Goal: Task Accomplishment & Management: Complete application form

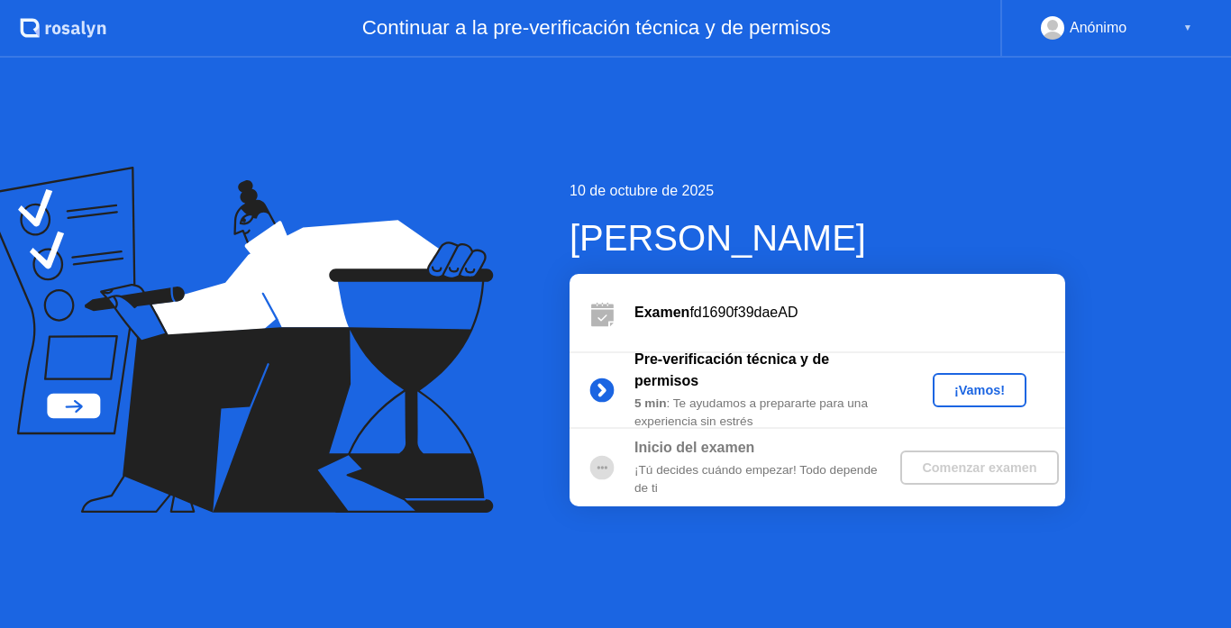
click at [984, 384] on div "¡Vamos!" at bounding box center [979, 390] width 79 height 14
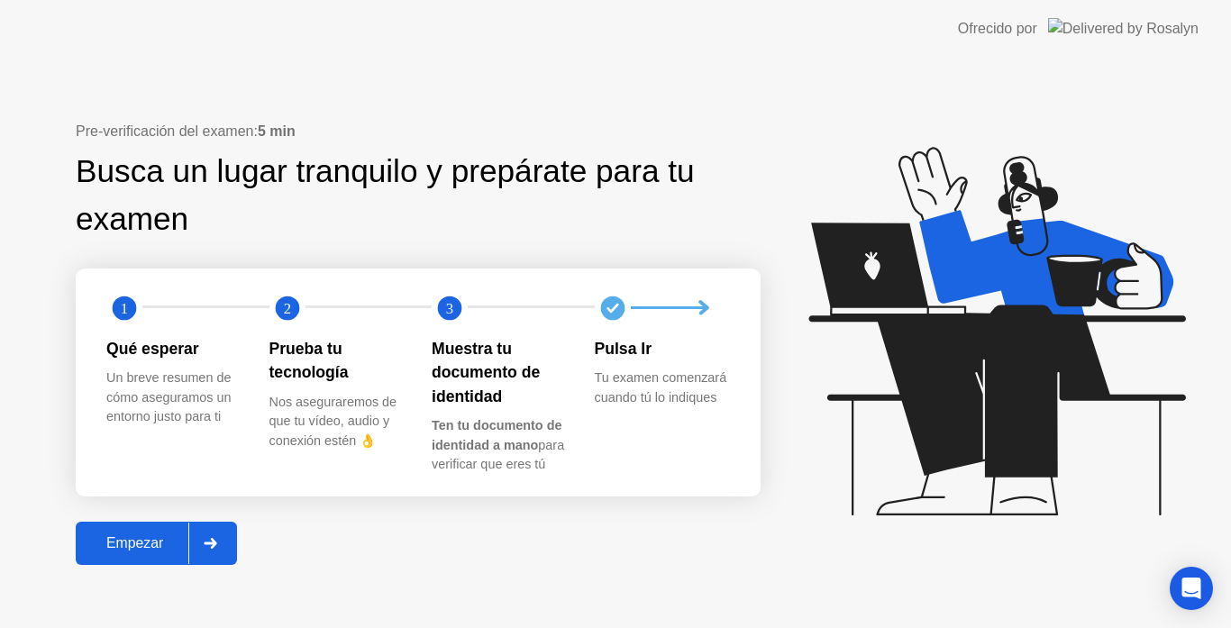
click at [205, 549] on div at bounding box center [209, 543] width 43 height 41
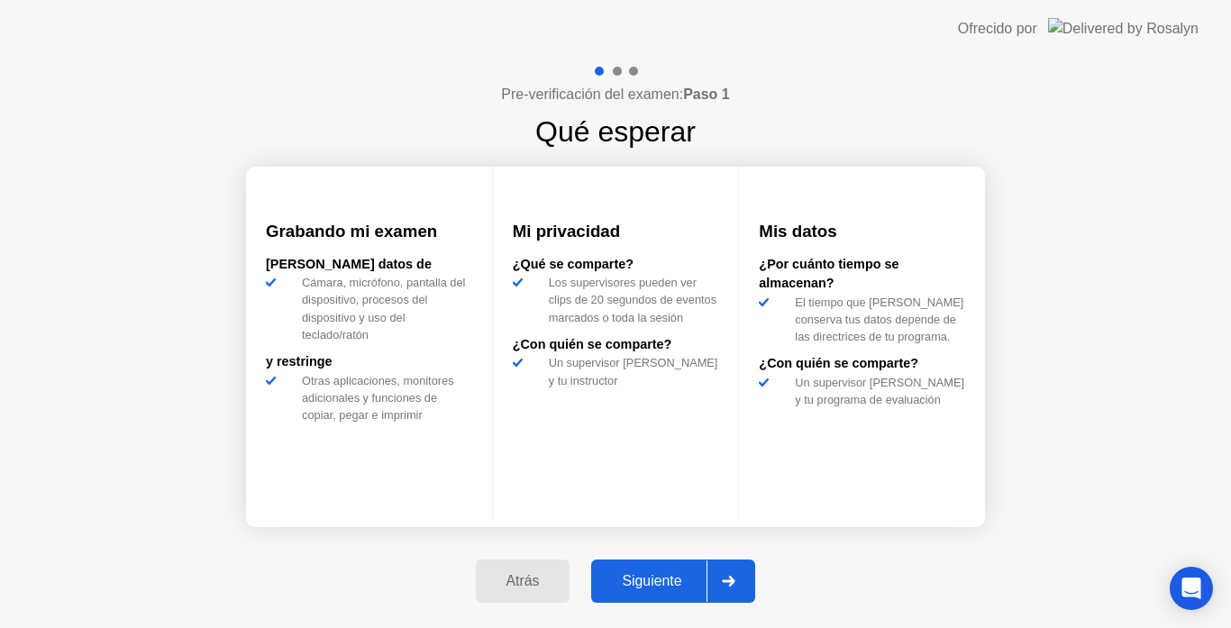
click at [671, 580] on div "Siguiente" at bounding box center [652, 581] width 110 height 16
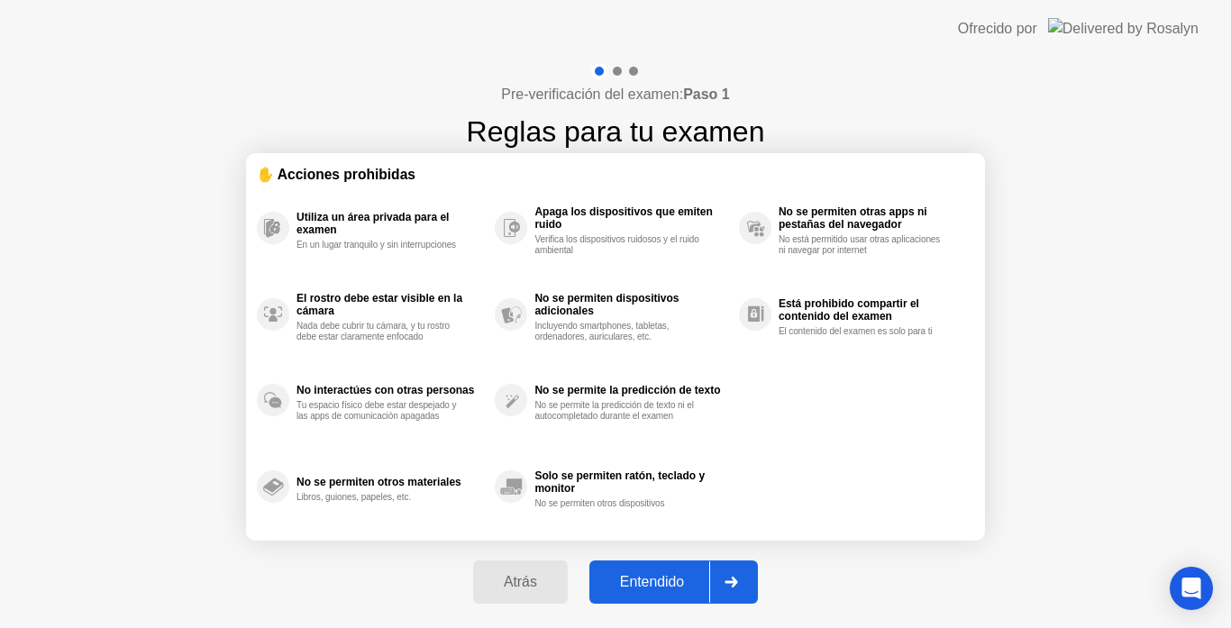
click at [671, 580] on div "Entendido" at bounding box center [652, 582] width 114 height 16
select select "**********"
select select "*******"
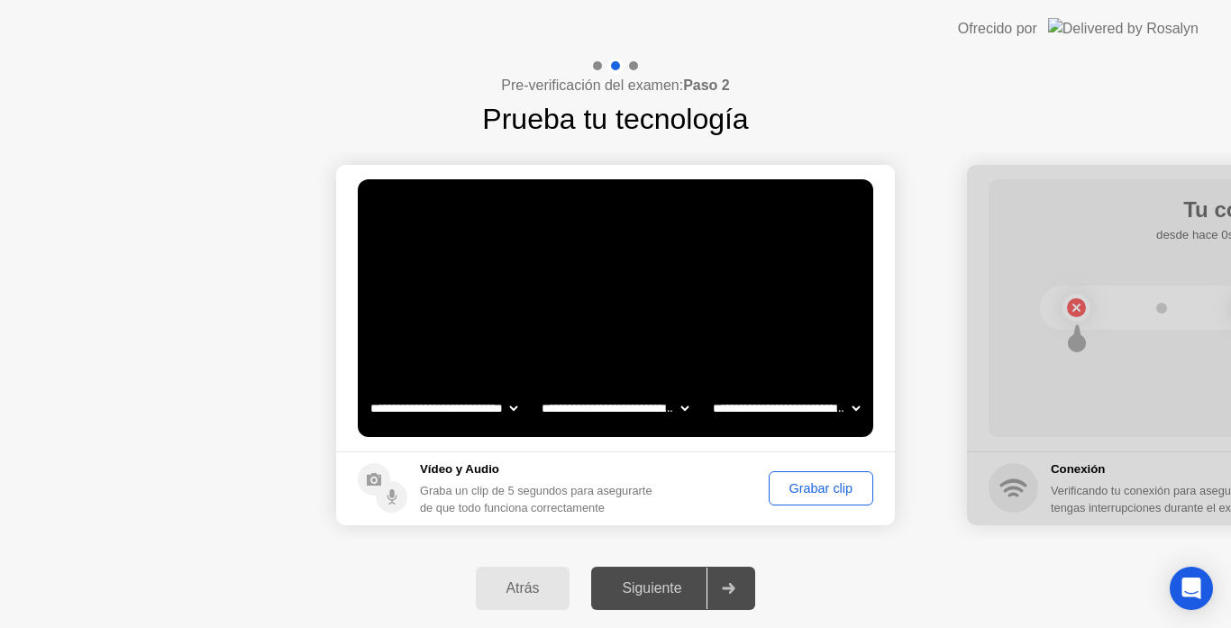
click at [814, 488] on div "Grabar clip" at bounding box center [821, 488] width 92 height 14
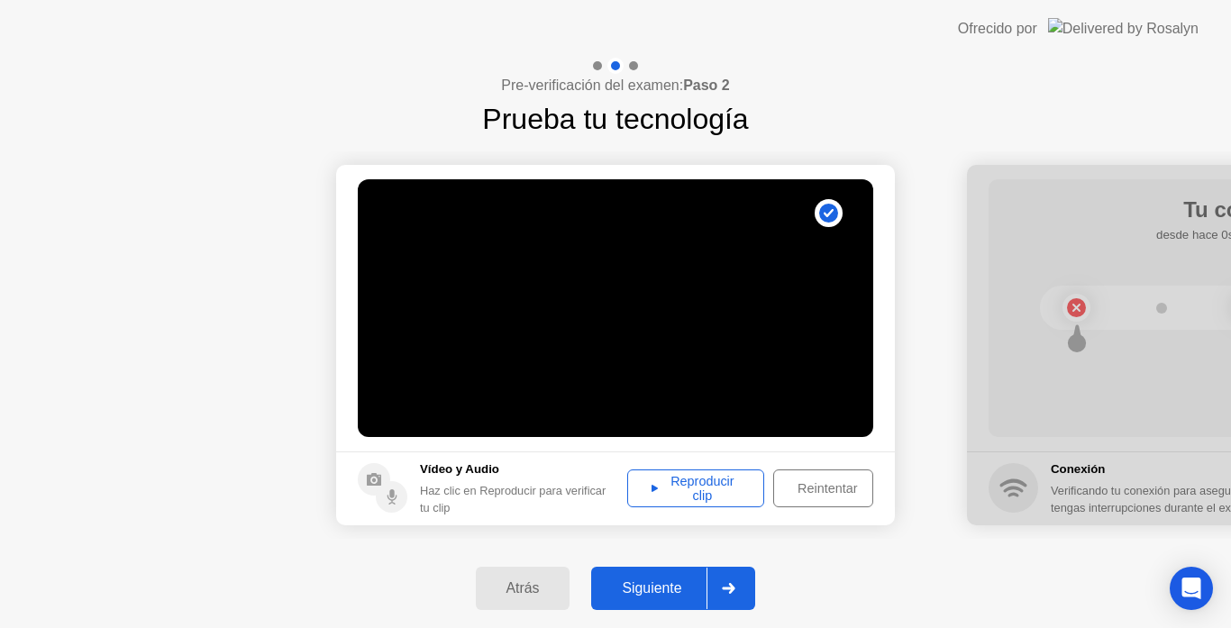
click at [673, 596] on div "Siguiente" at bounding box center [652, 588] width 110 height 16
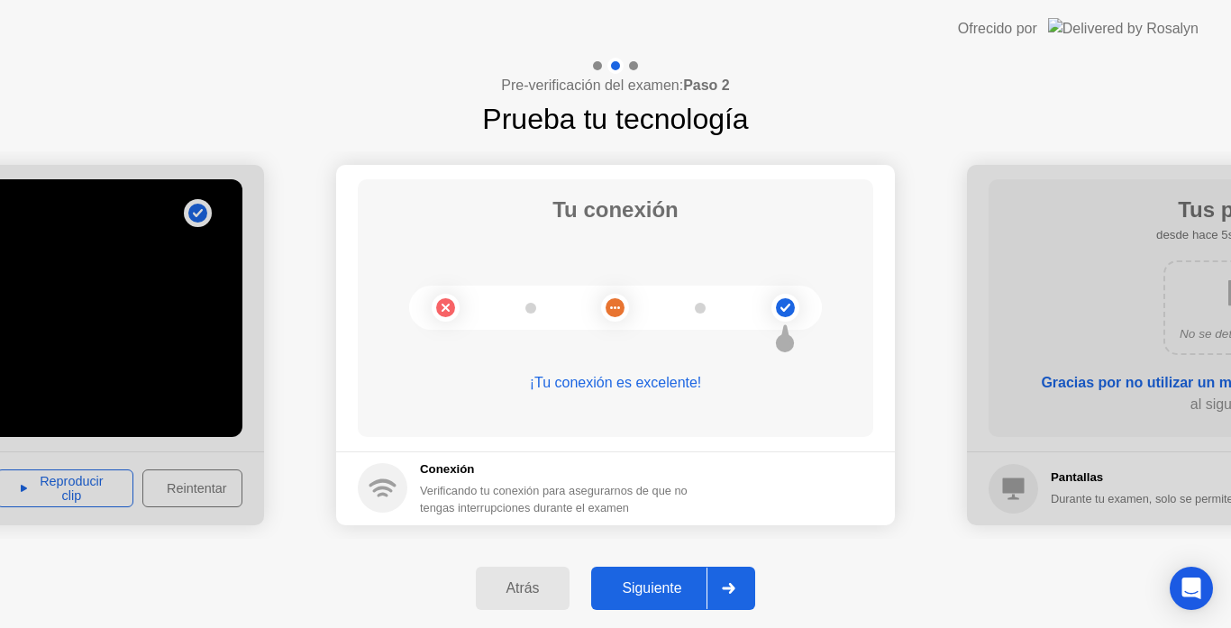
click at [669, 588] on div "Siguiente" at bounding box center [652, 588] width 110 height 16
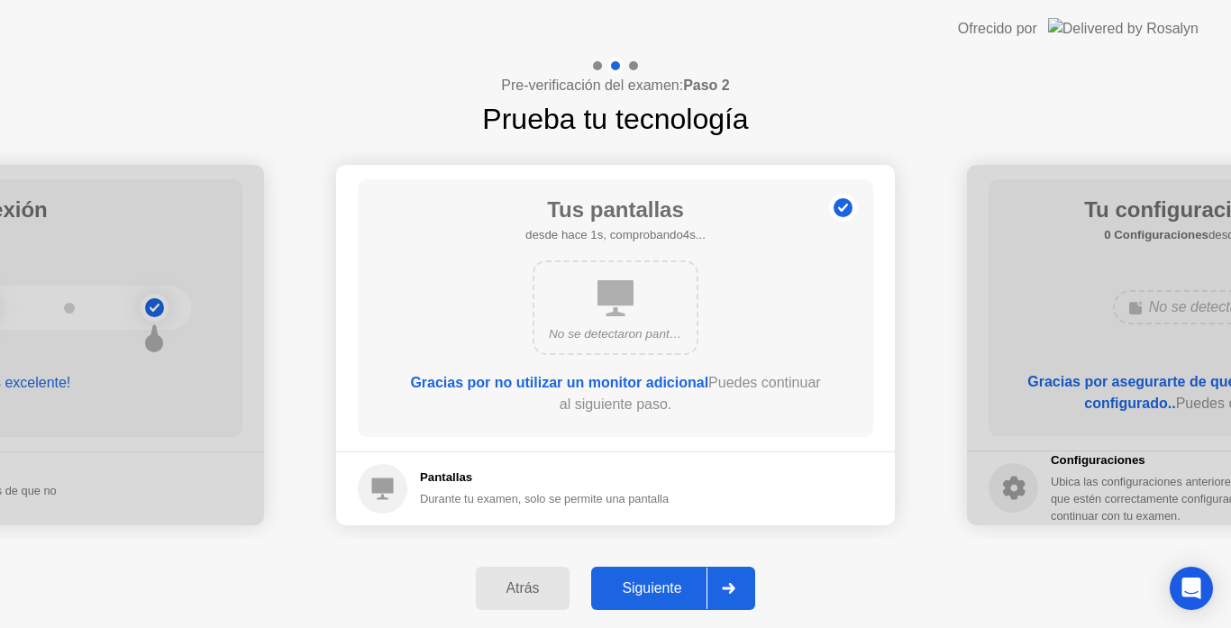
click at [669, 588] on div "Siguiente" at bounding box center [652, 588] width 110 height 16
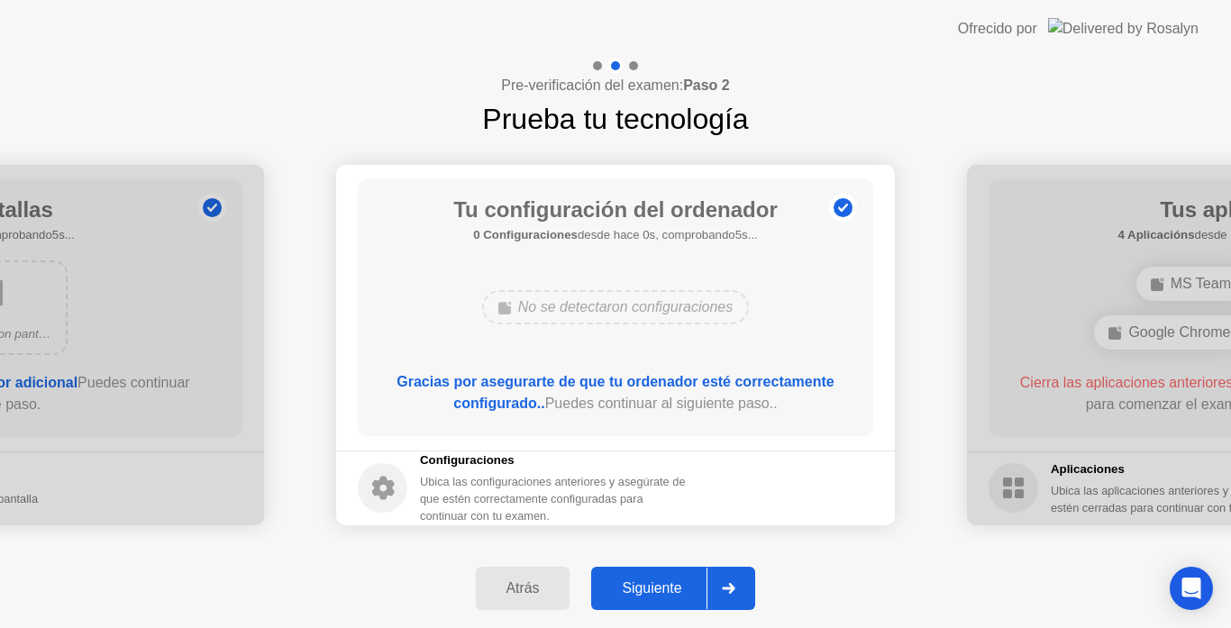
click at [669, 588] on div "Siguiente" at bounding box center [652, 588] width 110 height 16
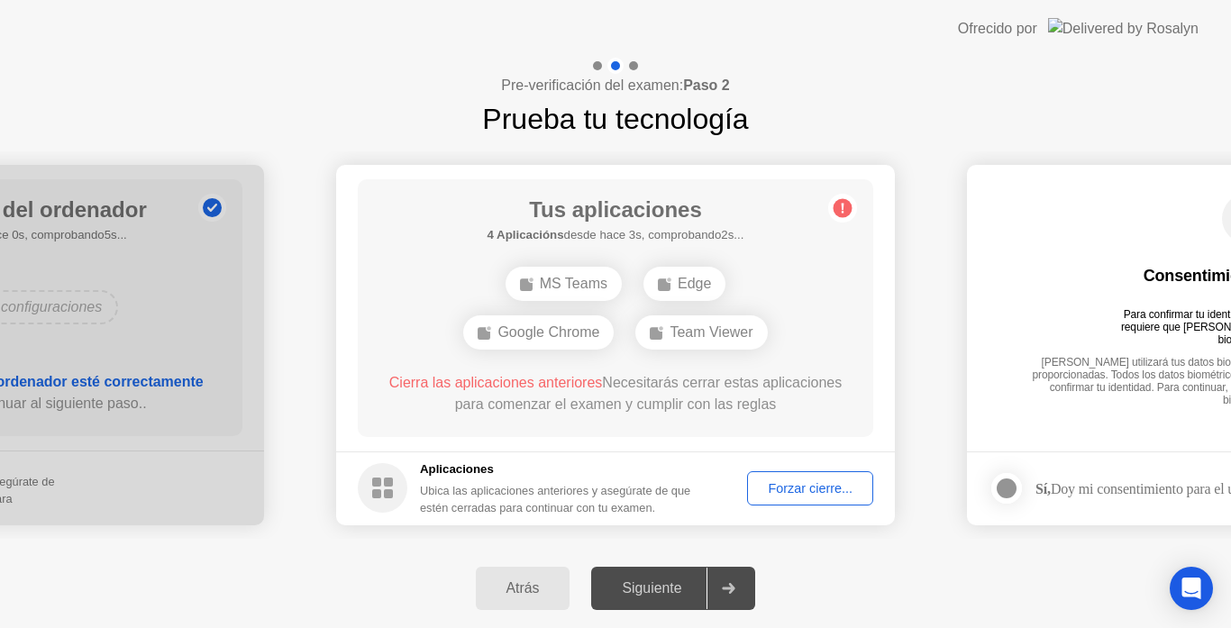
click at [797, 481] on div "Forzar cierre..." at bounding box center [810, 488] width 114 height 14
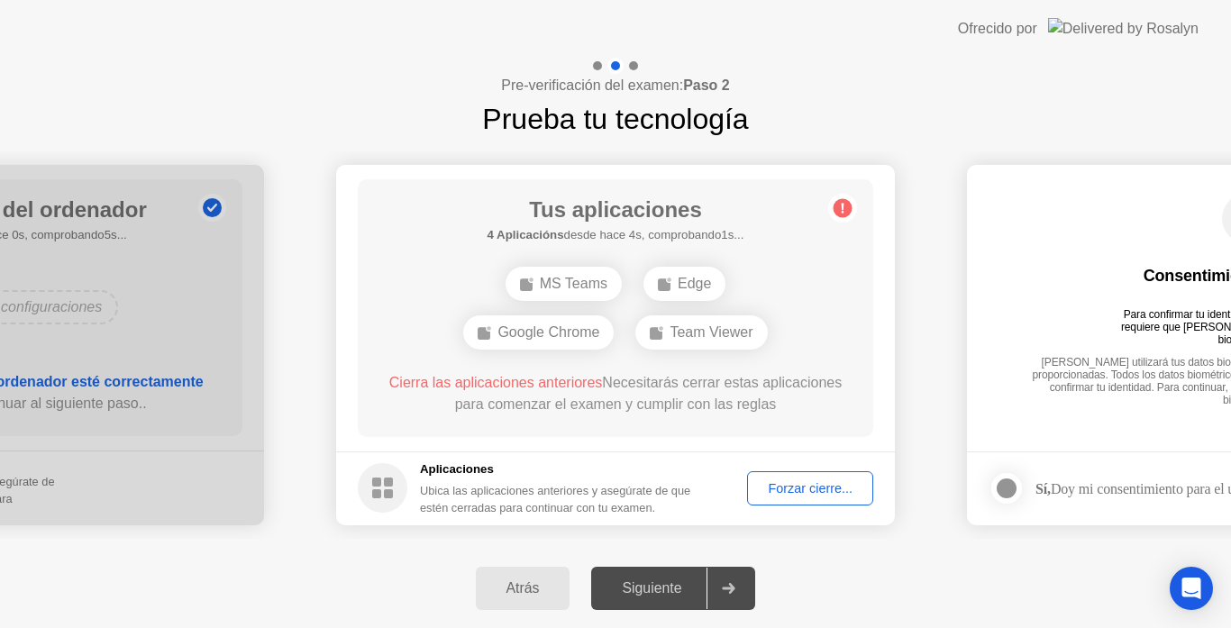
click at [799, 477] on button "Forzar cierre..." at bounding box center [810, 488] width 126 height 34
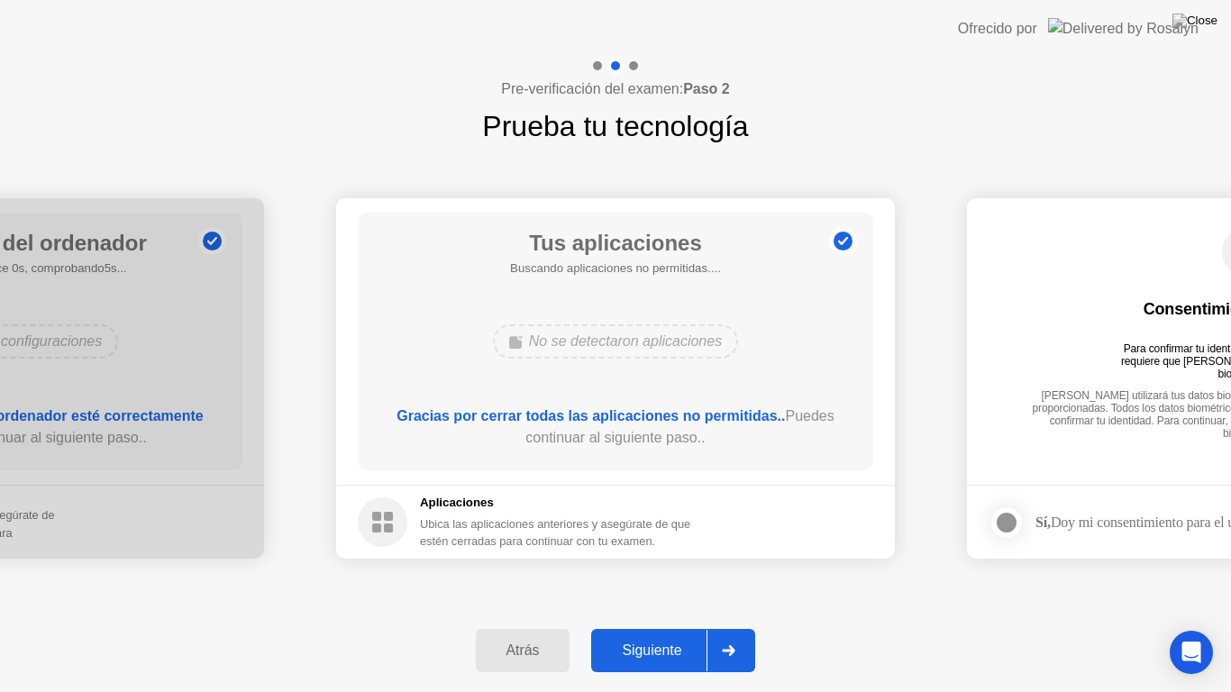
click at [691, 627] on div "Siguiente" at bounding box center [652, 651] width 110 height 16
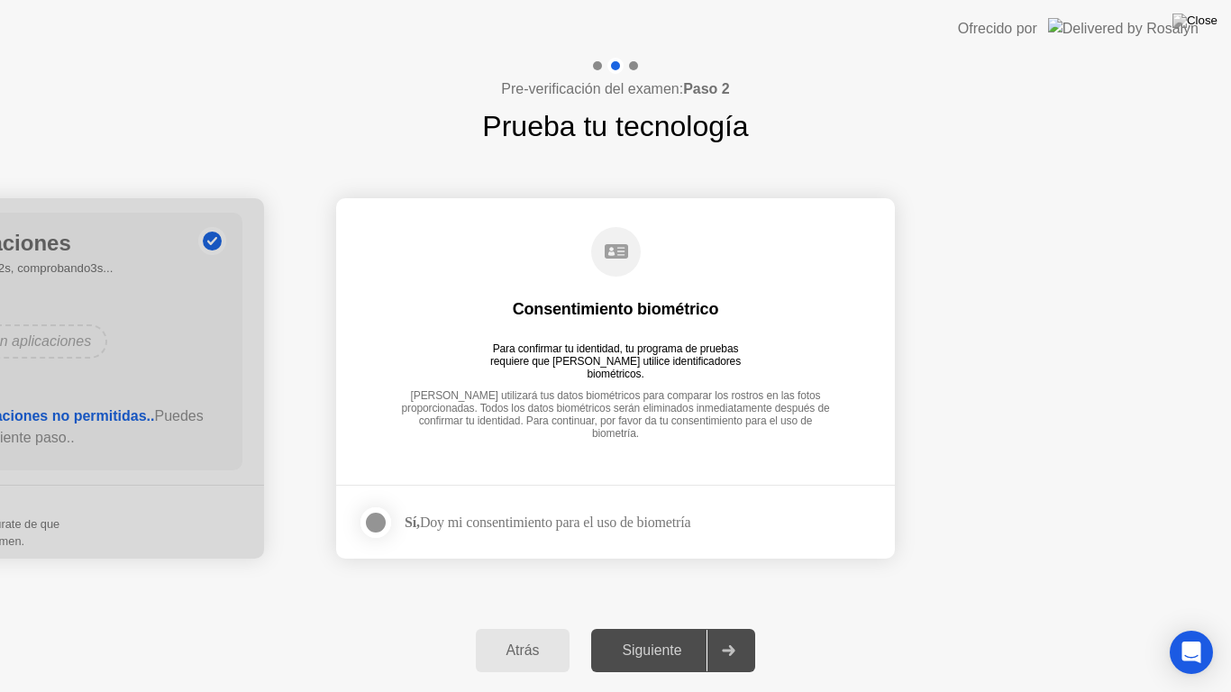
click at [373, 524] on div at bounding box center [376, 523] width 22 height 22
click at [671, 627] on div "Siguiente" at bounding box center [652, 651] width 110 height 16
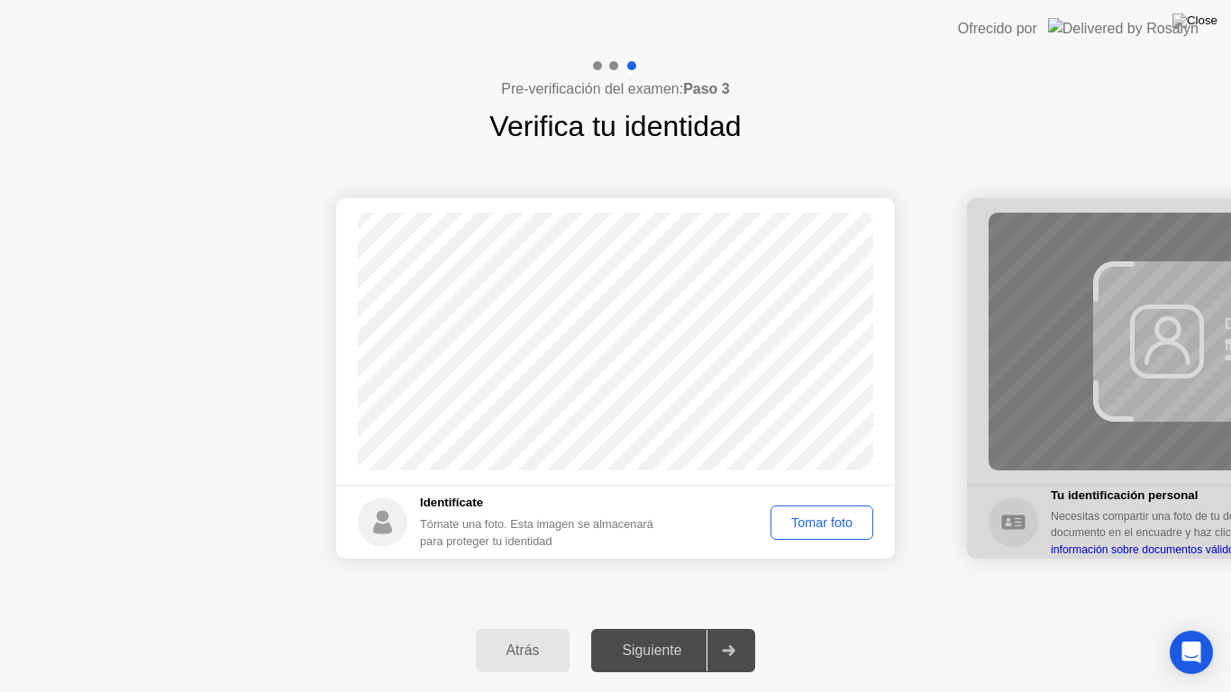
click at [837, 525] on div "Tomar foto" at bounding box center [822, 522] width 90 height 14
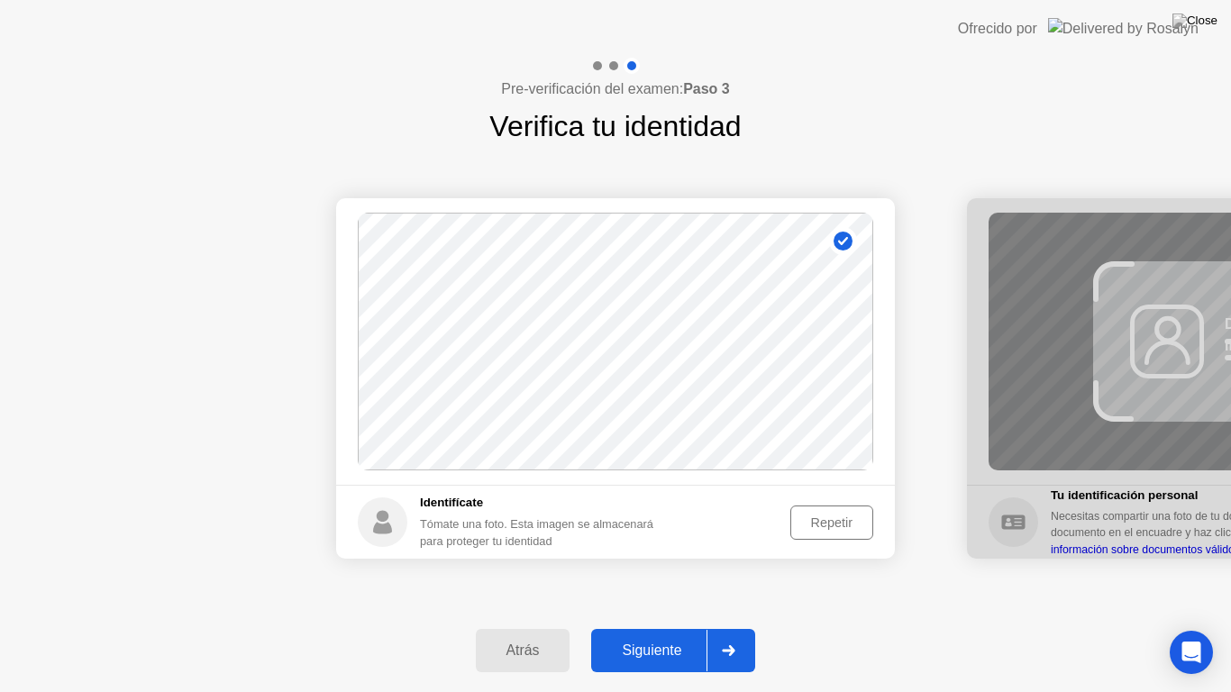
click at [686, 627] on div "Siguiente" at bounding box center [652, 651] width 110 height 16
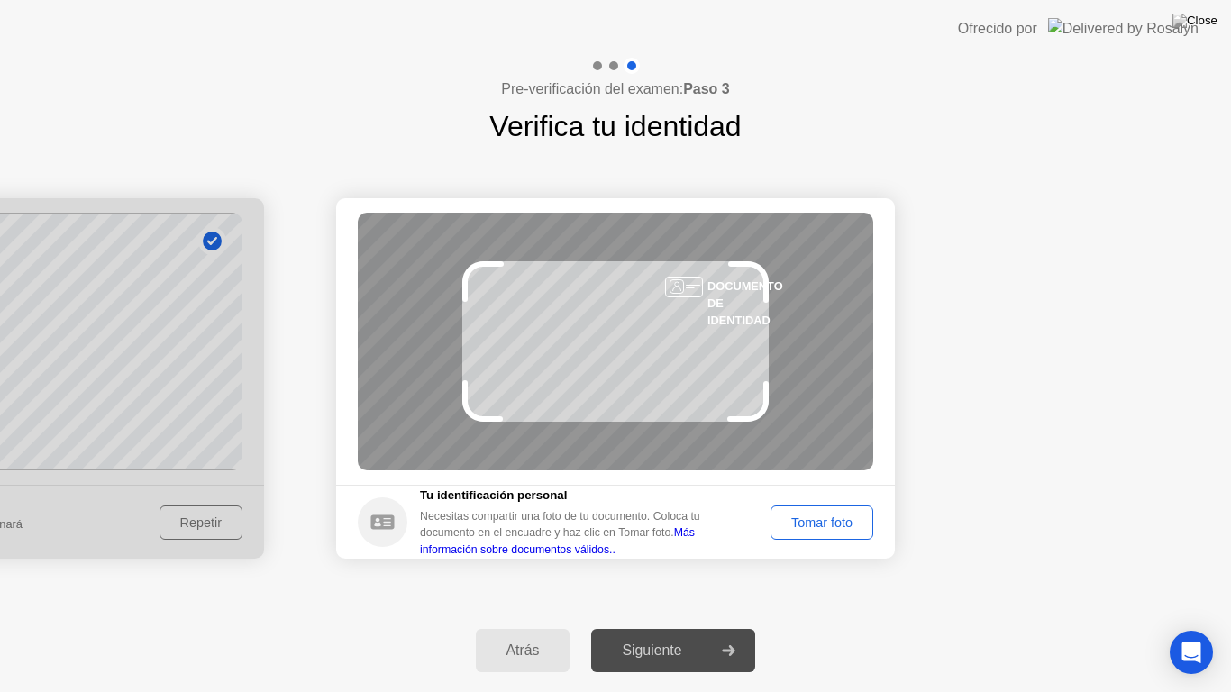
click at [813, 520] on div "Tomar foto" at bounding box center [822, 522] width 90 height 14
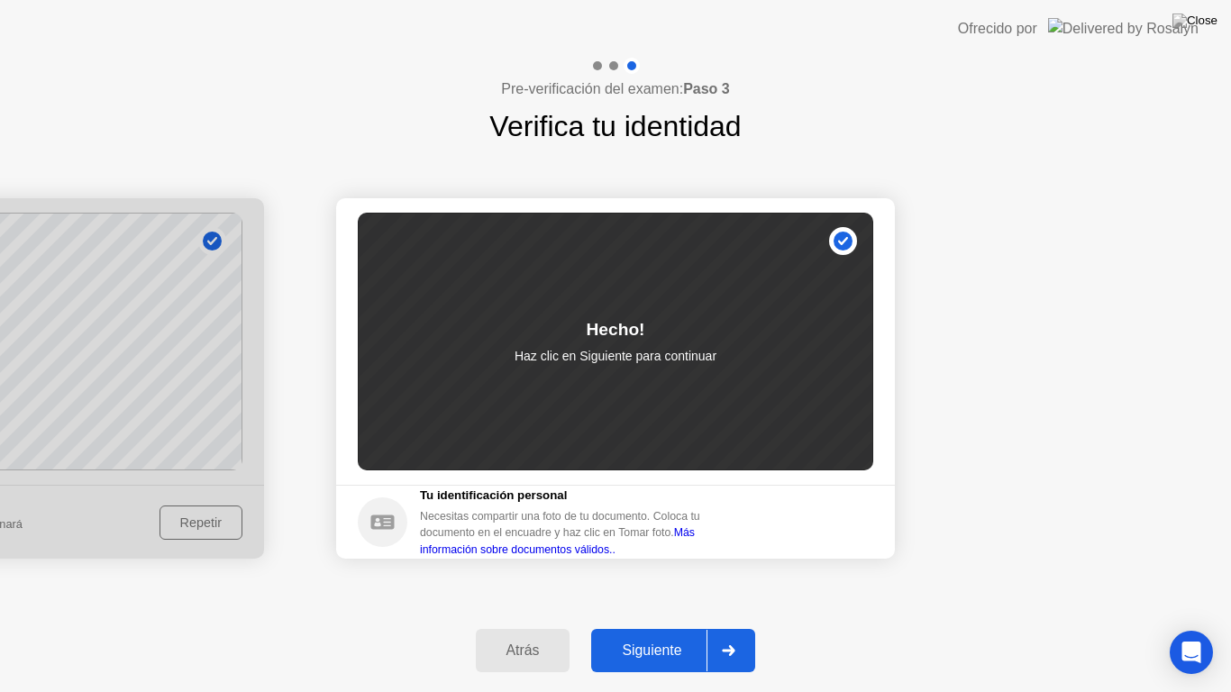
click at [659, 627] on div "Siguiente" at bounding box center [652, 651] width 110 height 16
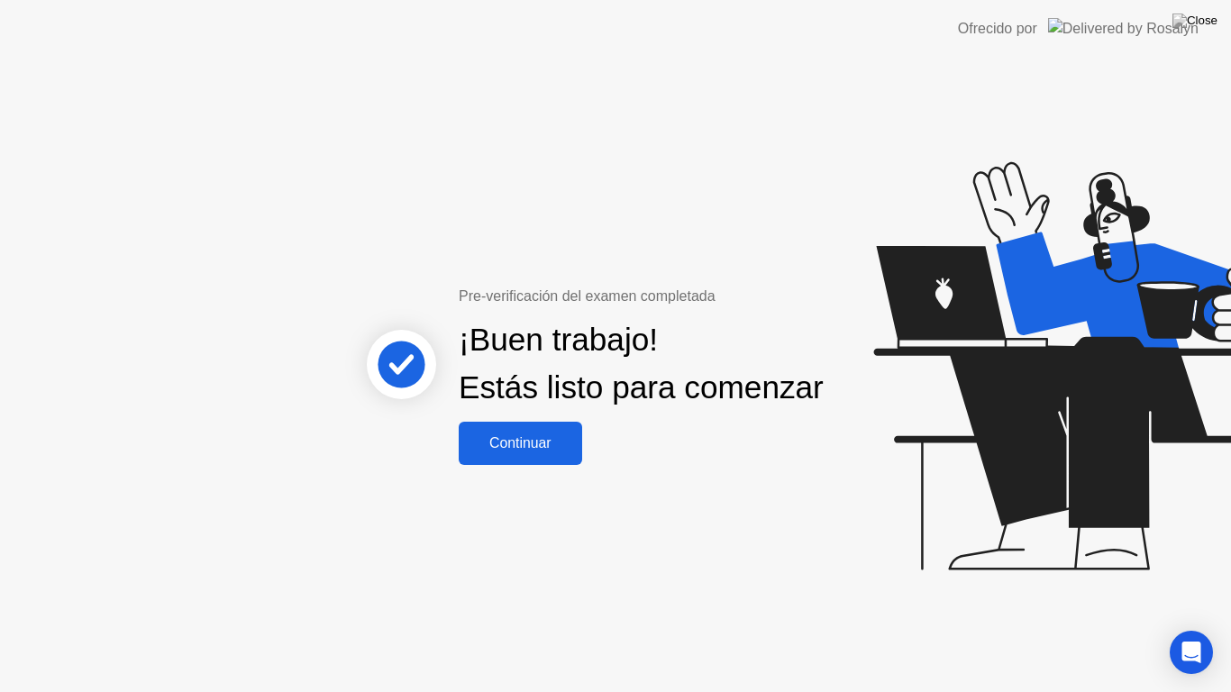
click at [522, 449] on div "Continuar" at bounding box center [520, 443] width 113 height 16
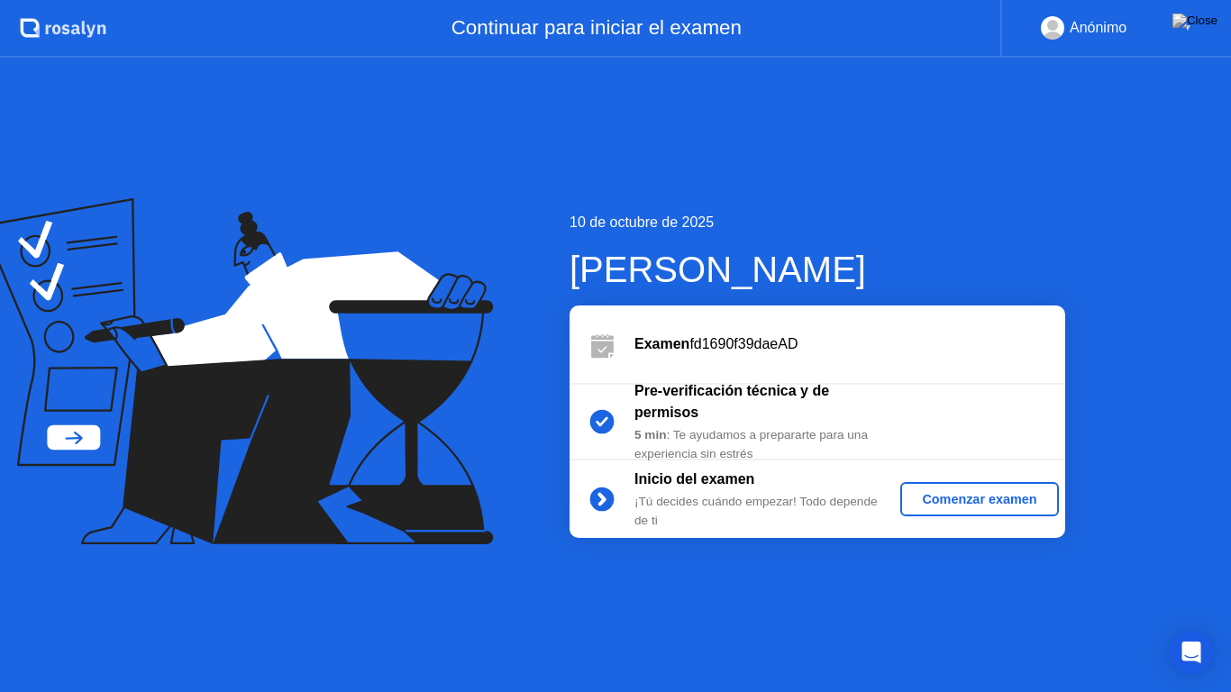
click at [961, 499] on div "Comenzar examen" at bounding box center [979, 499] width 143 height 14
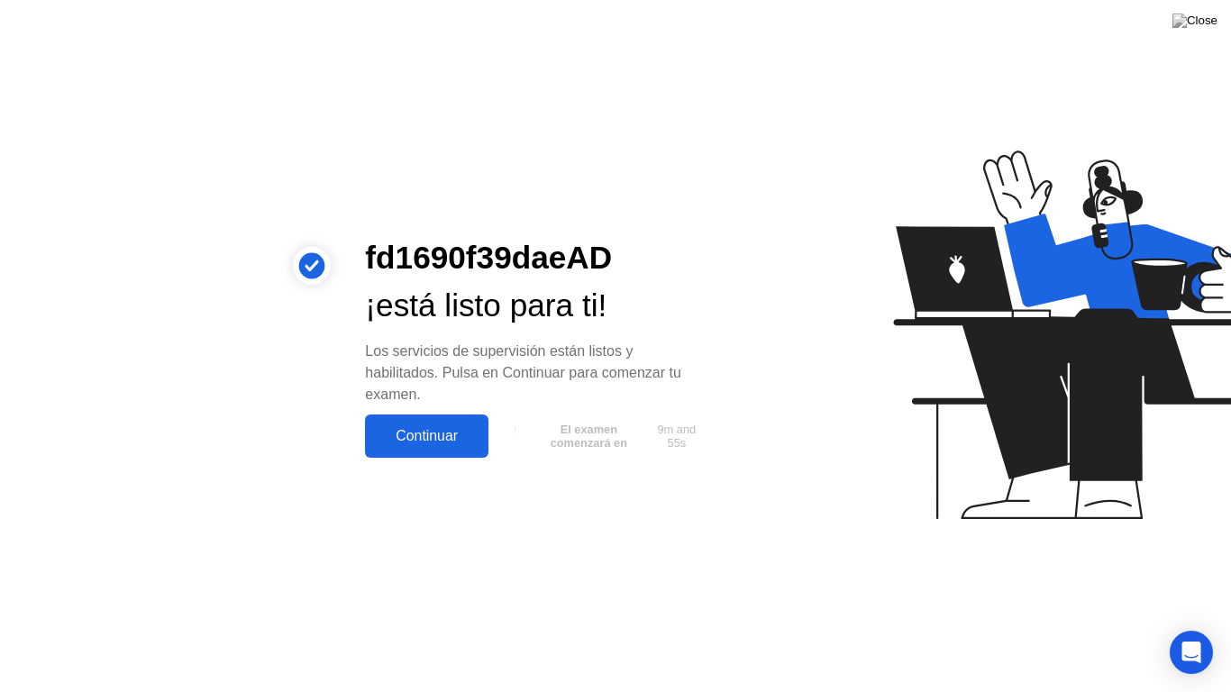
click at [462, 420] on button "Continuar" at bounding box center [426, 436] width 123 height 43
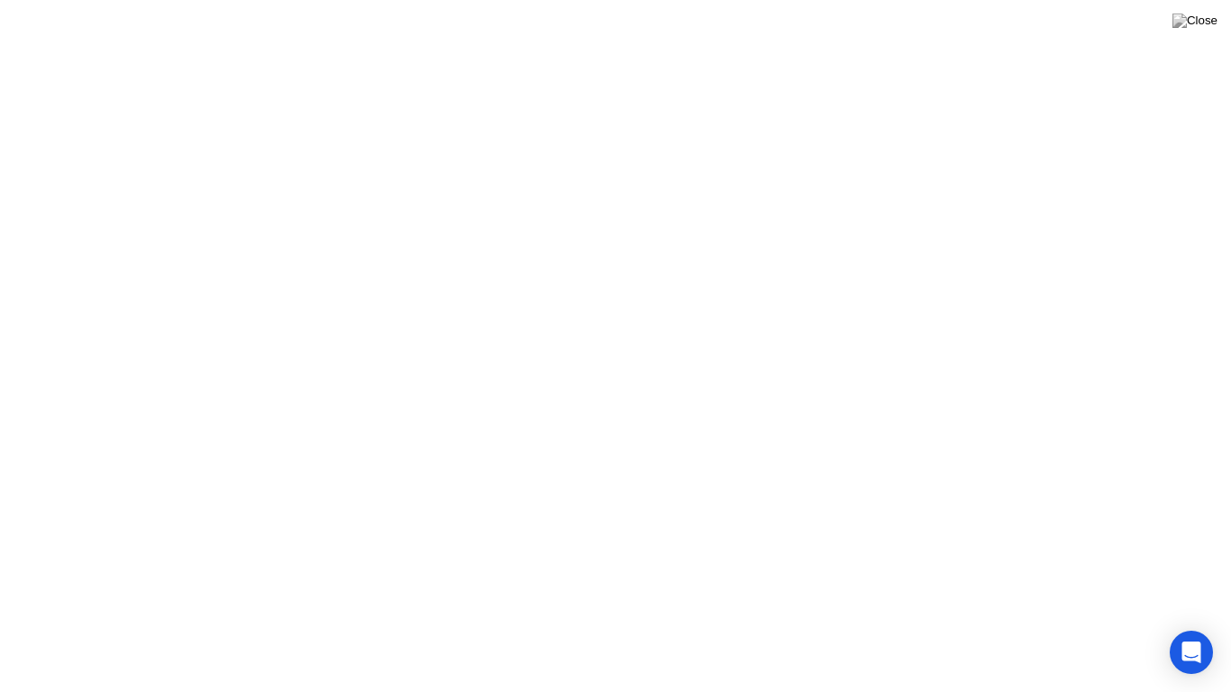
click div "Entendido!"
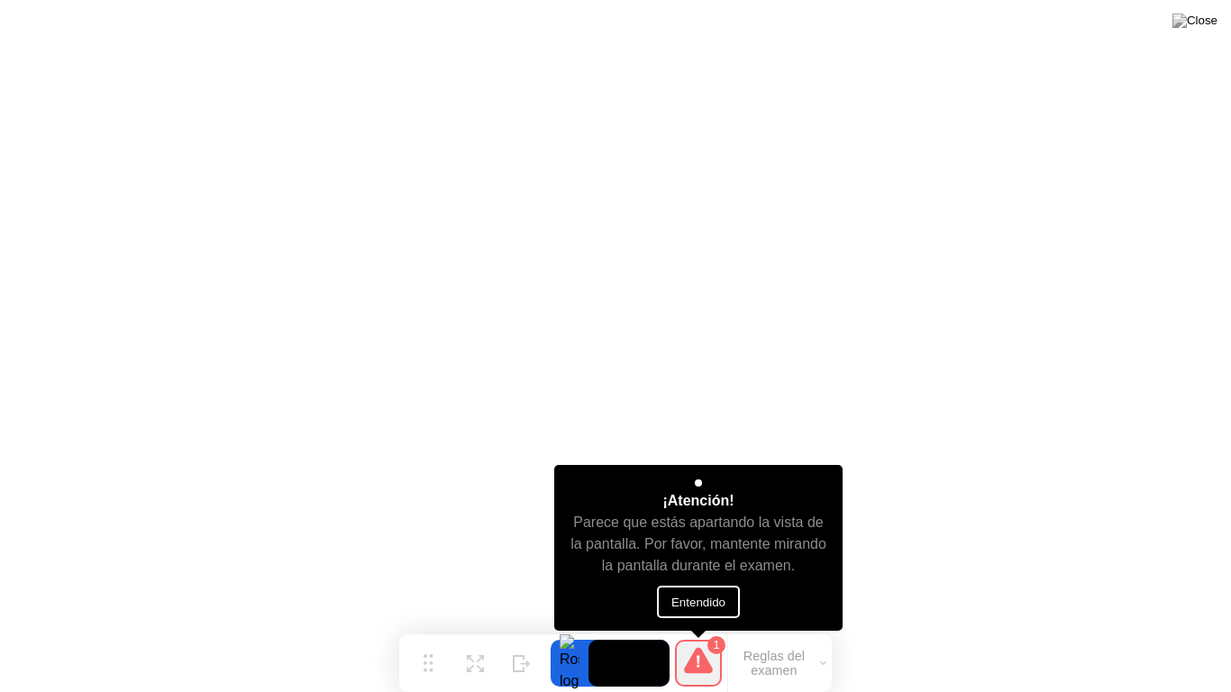
click at [715, 589] on button "Entendido" at bounding box center [698, 602] width 83 height 32
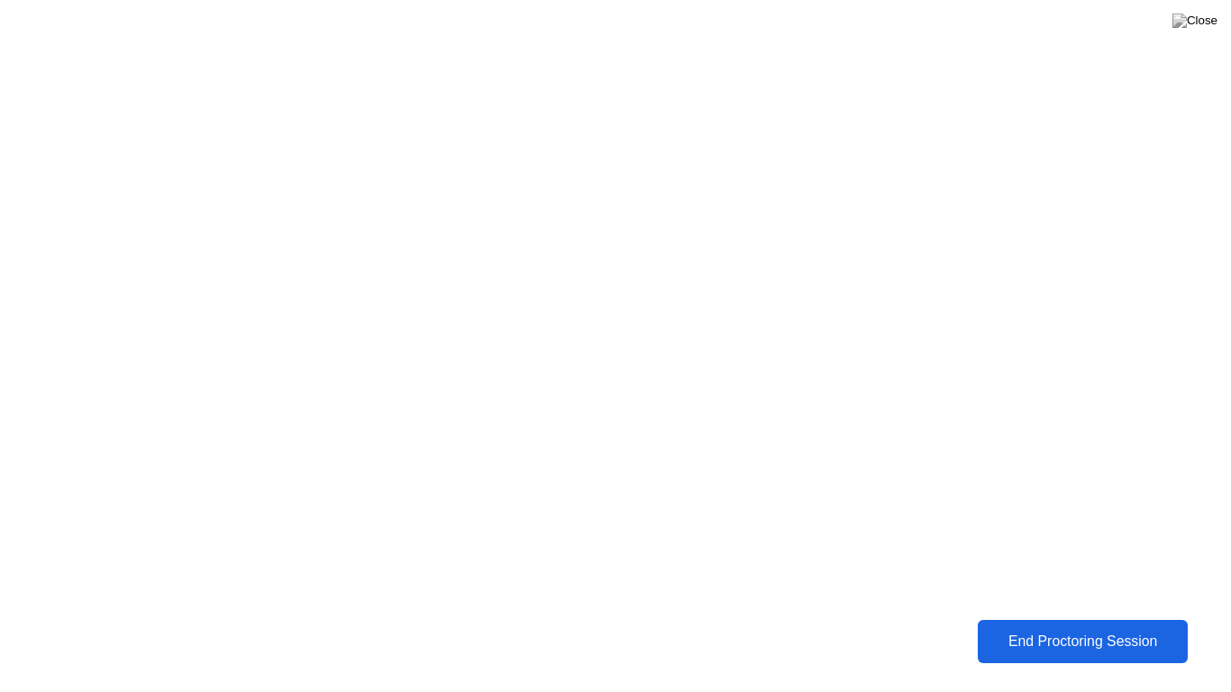
click at [1085, 627] on div "End Proctoring Session" at bounding box center [1083, 642] width 200 height 16
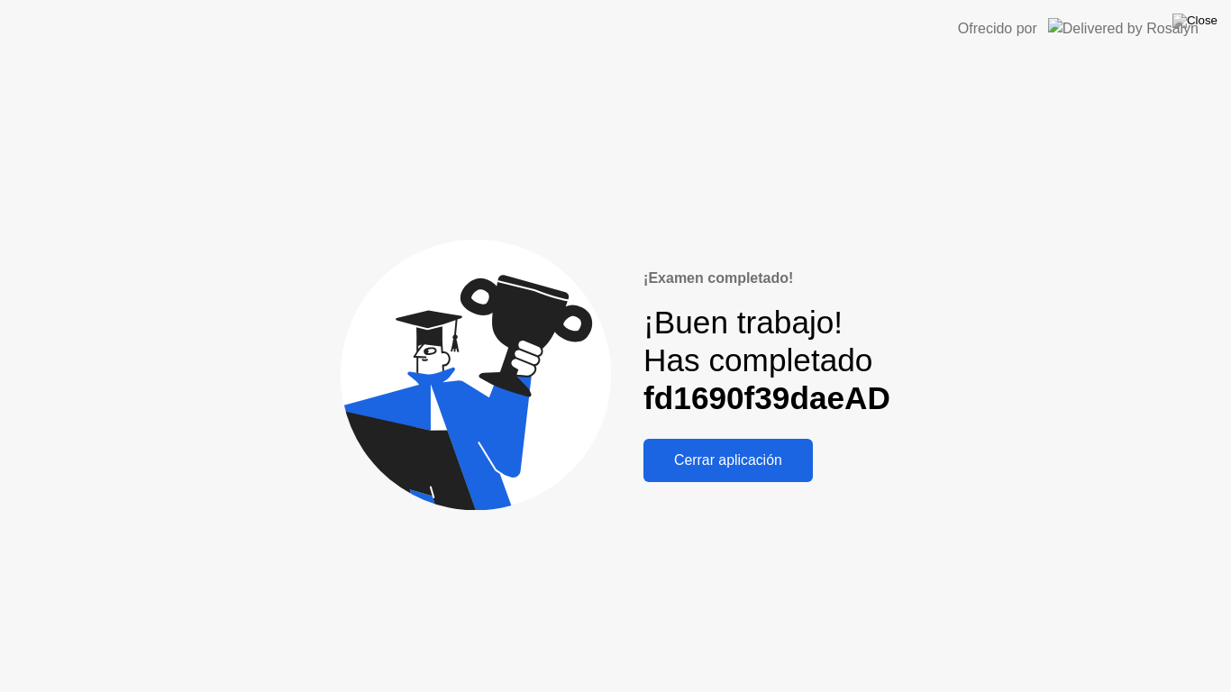
click at [727, 462] on div "Cerrar aplicación" at bounding box center [728, 460] width 159 height 16
